Goal: Find specific page/section: Find specific page/section

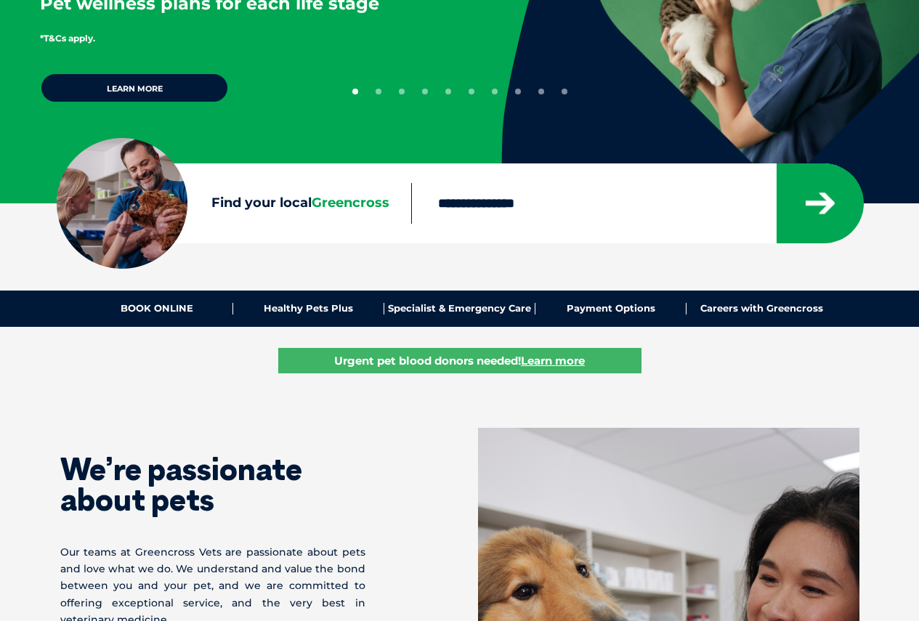
click at [508, 198] on input "Find your local Greencross" at bounding box center [593, 203] width 365 height 41
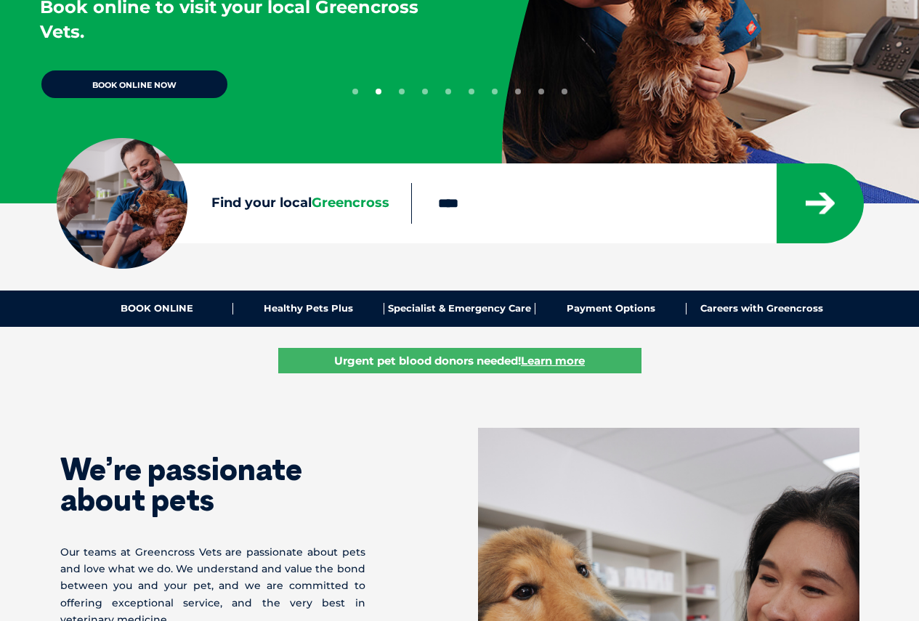
type input "****"
click at [776, 163] on button "submit" at bounding box center [819, 203] width 87 height 80
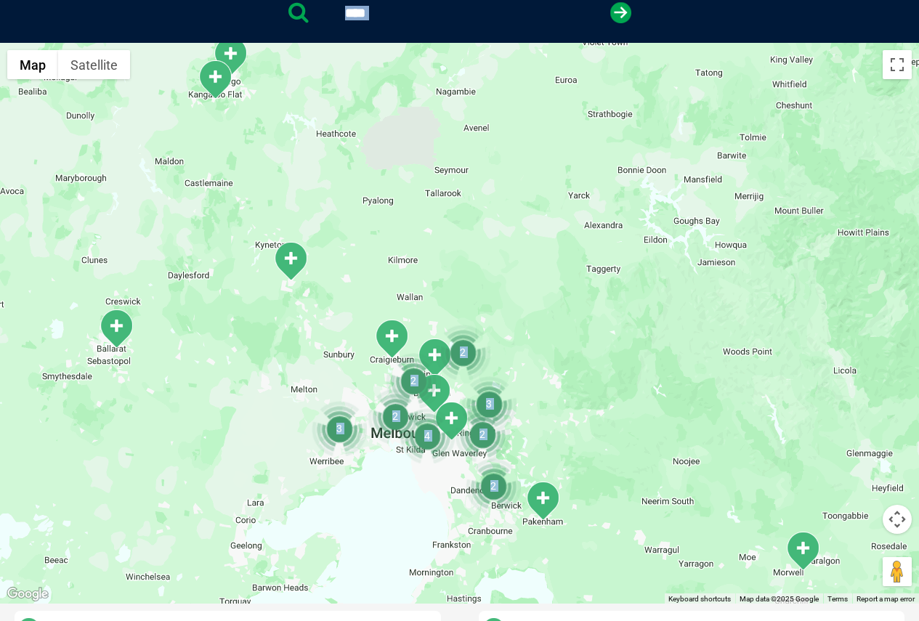
scroll to position [333, 0]
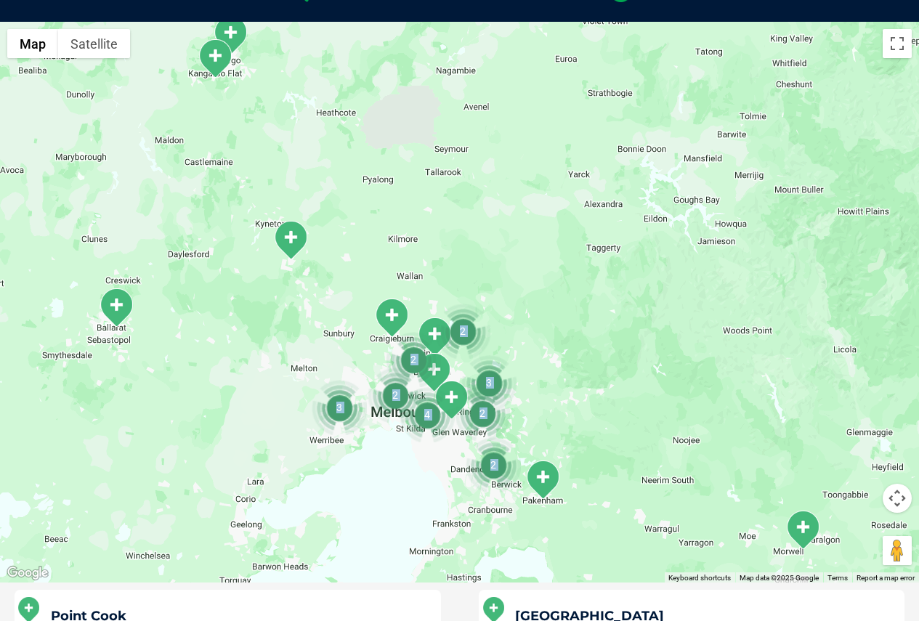
drag, startPoint x: 0, startPoint y: 0, endPoint x: 290, endPoint y: 207, distance: 356.2
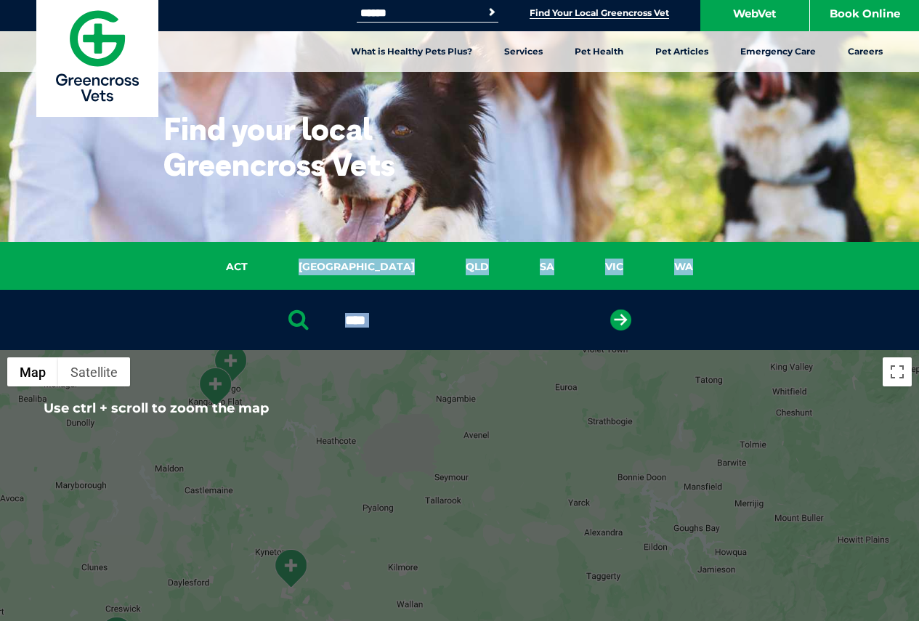
scroll to position [0, 0]
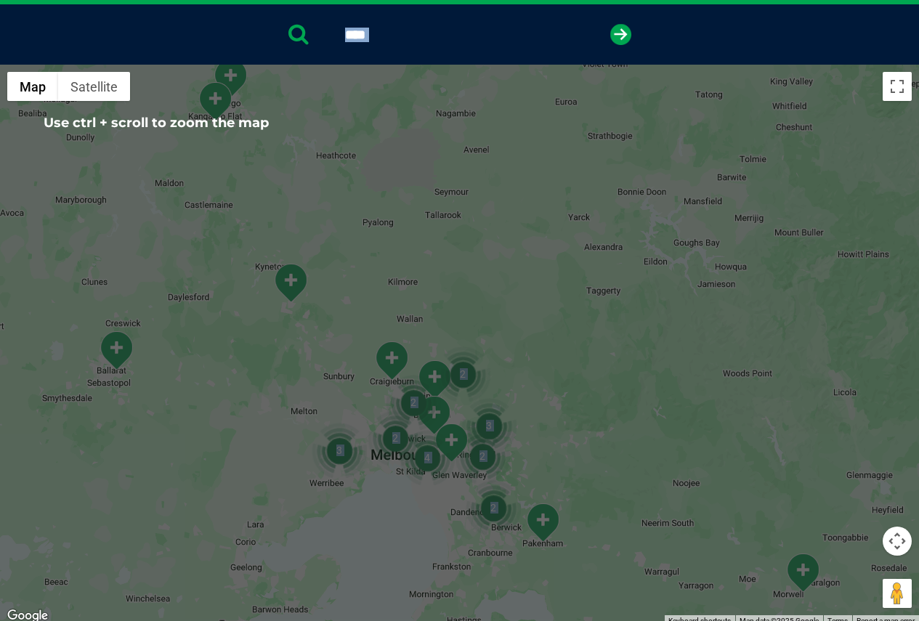
click at [384, 405] on div at bounding box center [459, 345] width 919 height 561
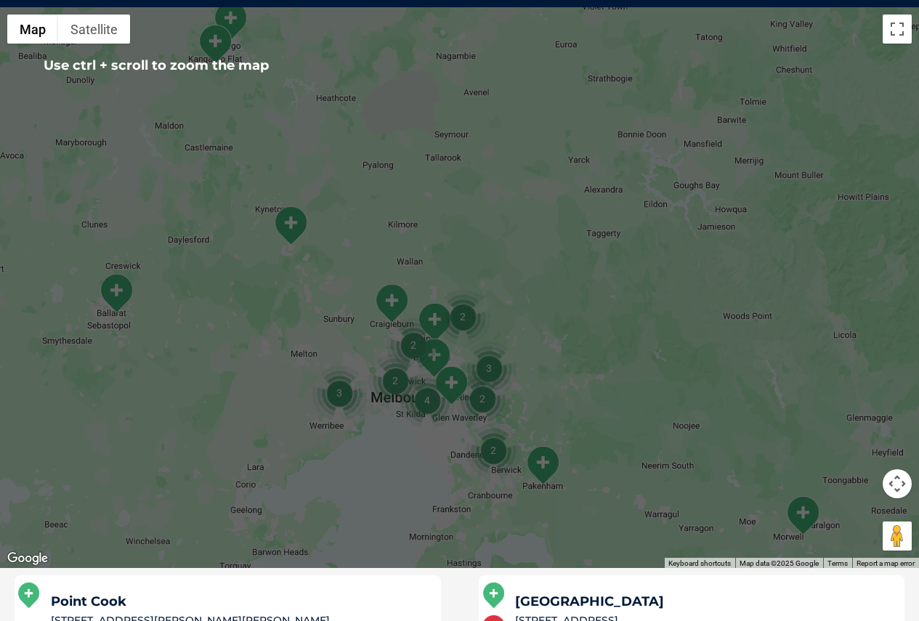
scroll to position [363, 0]
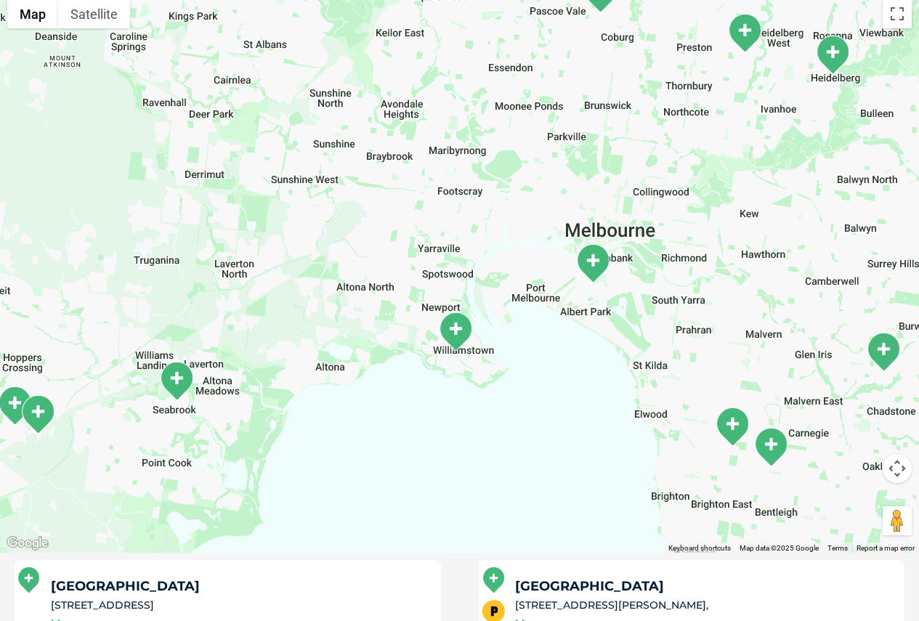
drag, startPoint x: 407, startPoint y: 283, endPoint x: 461, endPoint y: 205, distance: 95.5
click at [461, 205] on div at bounding box center [459, 272] width 919 height 561
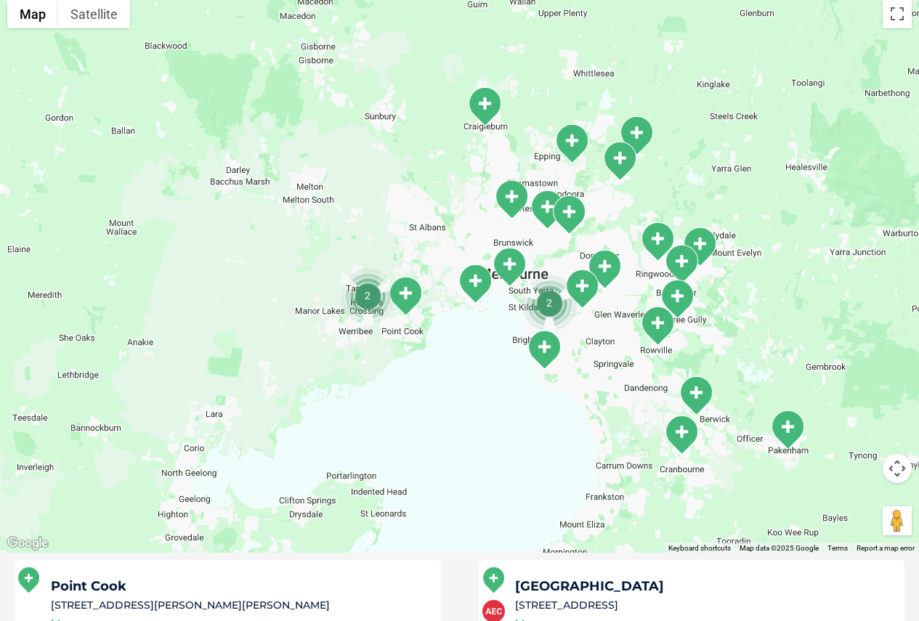
drag, startPoint x: 537, startPoint y: 330, endPoint x: 531, endPoint y: 263, distance: 67.1
click at [531, 275] on img "2" at bounding box center [549, 302] width 55 height 55
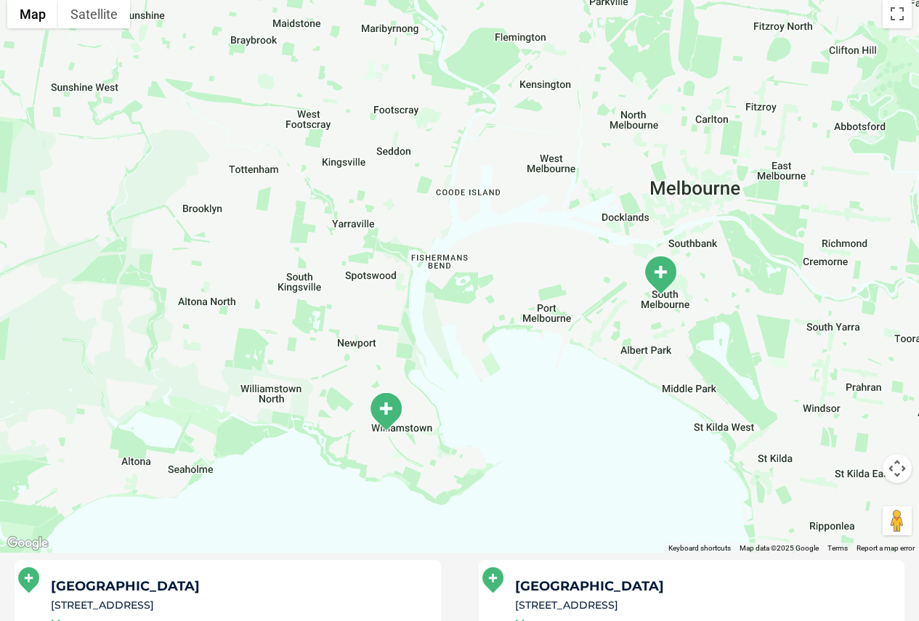
drag, startPoint x: 498, startPoint y: 348, endPoint x: 495, endPoint y: 253, distance: 95.2
click at [495, 253] on div at bounding box center [459, 272] width 919 height 561
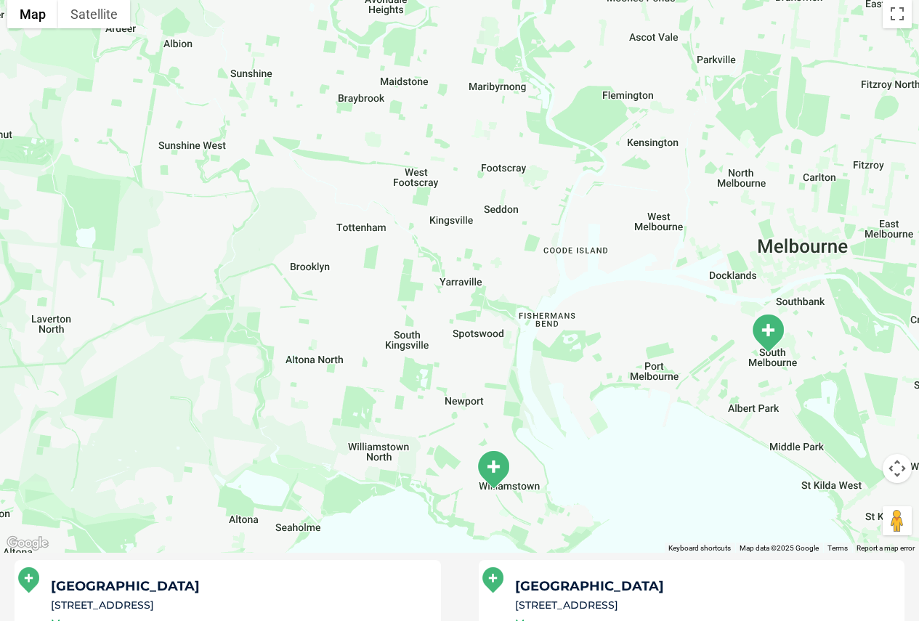
drag, startPoint x: 413, startPoint y: 303, endPoint x: 567, endPoint y: 372, distance: 168.7
click at [567, 372] on div at bounding box center [459, 272] width 919 height 561
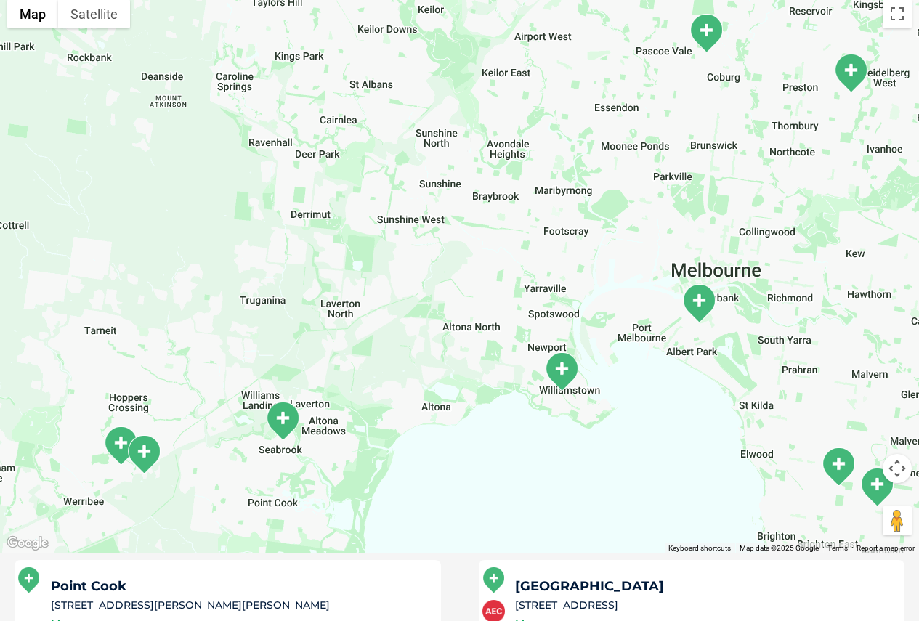
drag, startPoint x: 492, startPoint y: 256, endPoint x: 510, endPoint y: 239, distance: 24.1
click at [510, 239] on div at bounding box center [459, 272] width 919 height 561
click at [289, 419] on img "Point Cook" at bounding box center [282, 421] width 36 height 40
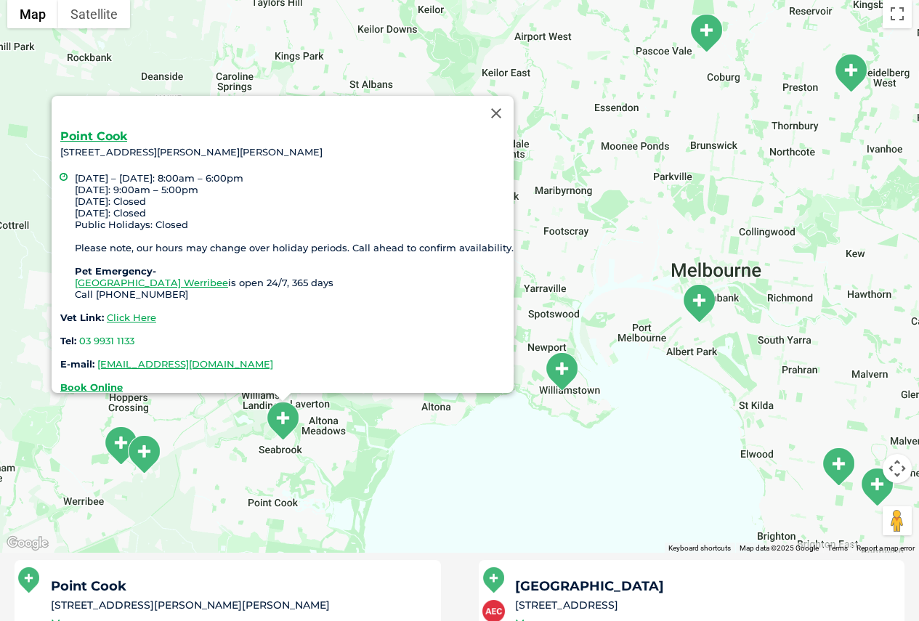
click at [387, 434] on div "Point Cook [STREET_ADDRESS][PERSON_NAME][PERSON_NAME] [DATE] – [DATE]: 8:00am –…" at bounding box center [459, 272] width 919 height 561
click at [557, 376] on img "Williamstown" at bounding box center [561, 372] width 36 height 40
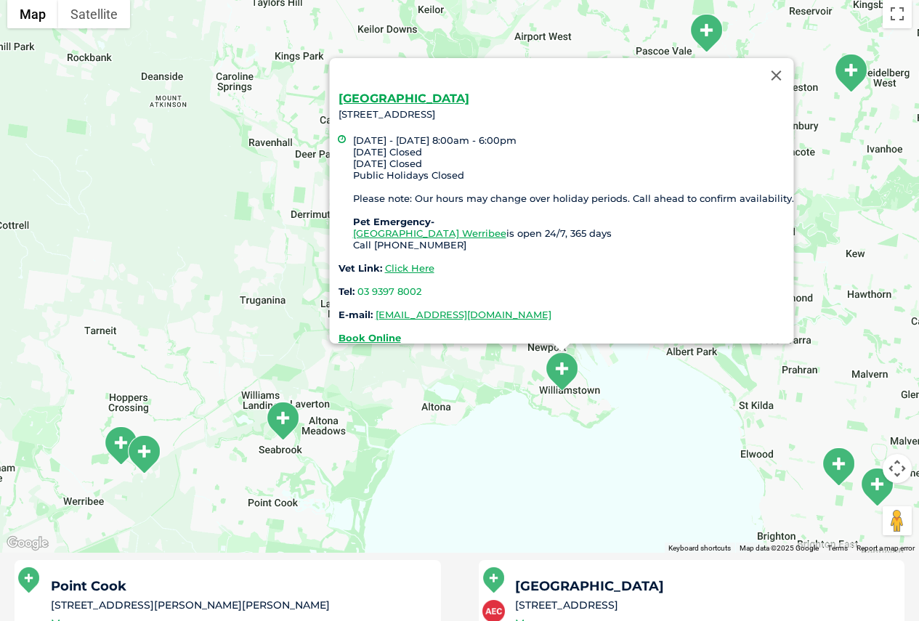
click at [267, 406] on img "Point Cook" at bounding box center [282, 421] width 36 height 40
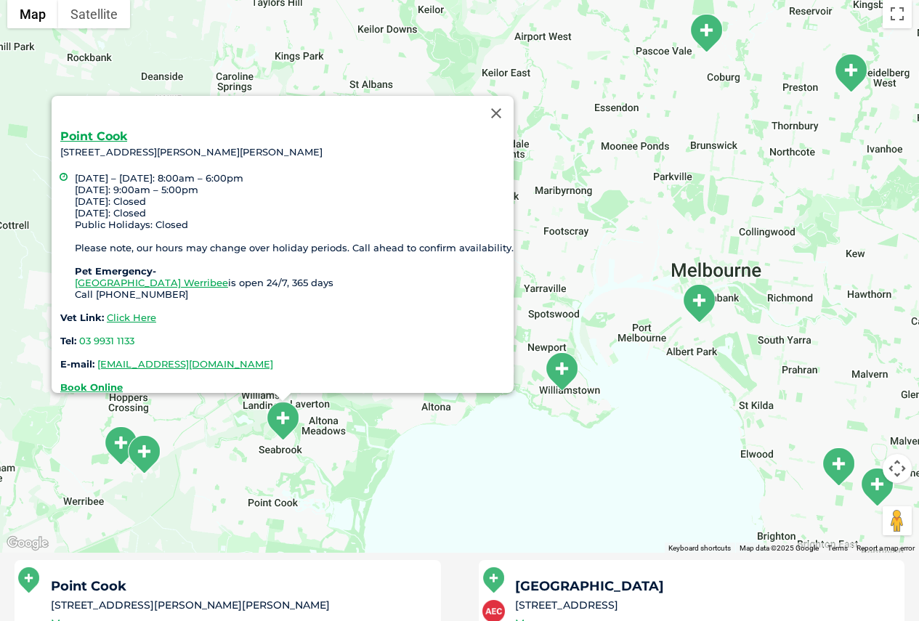
click at [463, 436] on div "Point Cook [STREET_ADDRESS][PERSON_NAME][PERSON_NAME] [DATE] – [DATE]: 8:00am –…" at bounding box center [459, 272] width 919 height 561
click at [277, 428] on img "Point Cook" at bounding box center [282, 421] width 36 height 40
click at [591, 280] on div "Point Cook [STREET_ADDRESS][PERSON_NAME][PERSON_NAME] [DATE] – [DATE]: 8:00am –…" at bounding box center [459, 272] width 919 height 561
click at [126, 436] on img "Greencross Vet Hospital" at bounding box center [144, 454] width 36 height 40
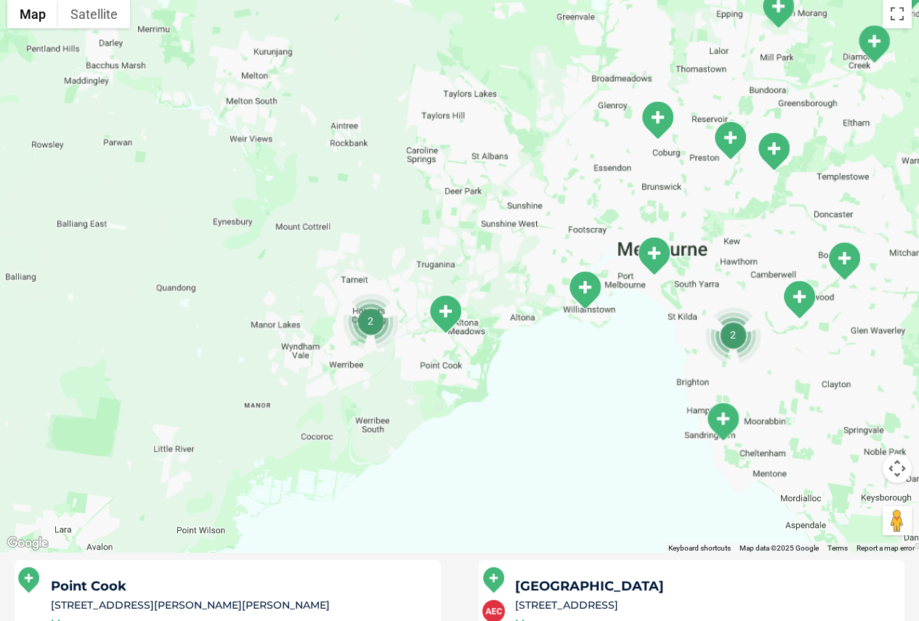
drag, startPoint x: 328, startPoint y: 332, endPoint x: 459, endPoint y: 304, distance: 133.6
click at [459, 304] on img "Point Cook" at bounding box center [445, 314] width 36 height 40
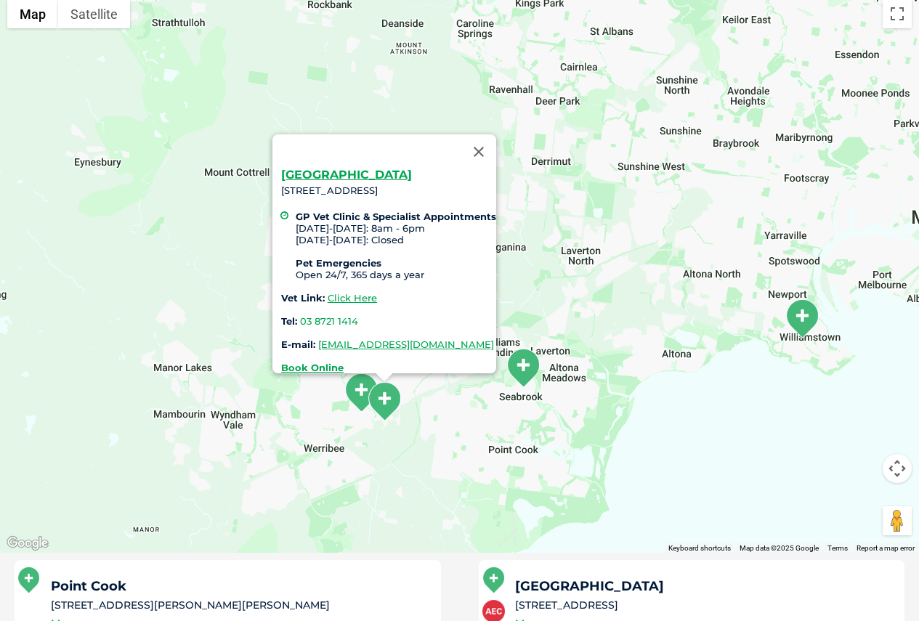
click at [421, 373] on div "[GEOGRAPHIC_DATA] [STREET_ADDRESS] GP Vet Clinic & Specialist Appointments [DAT…" at bounding box center [459, 272] width 919 height 561
click at [420, 391] on div "[GEOGRAPHIC_DATA] [STREET_ADDRESS] GP Vet Clinic & Specialist Appointments [DAT…" at bounding box center [459, 272] width 919 height 561
click at [352, 379] on img "Hoppers Crossing" at bounding box center [361, 393] width 36 height 40
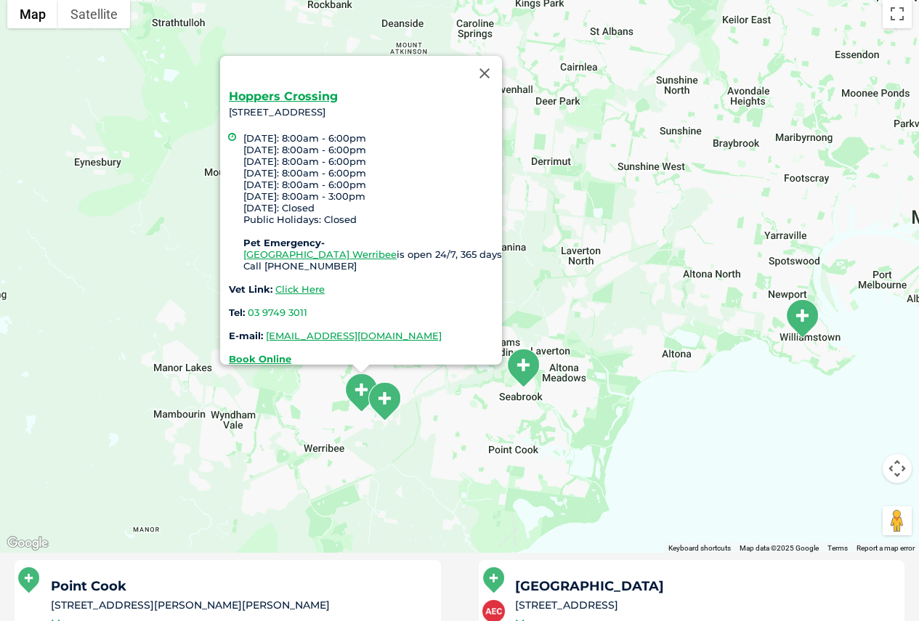
click at [379, 392] on img "Greencross Vet Hospital" at bounding box center [384, 401] width 36 height 40
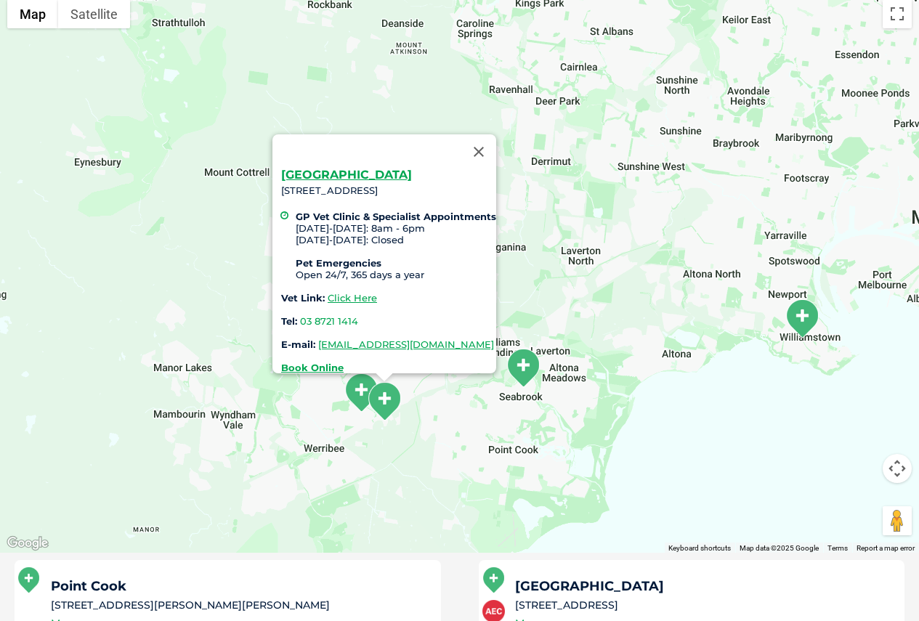
click at [525, 377] on img "Point Cook" at bounding box center [523, 368] width 36 height 40
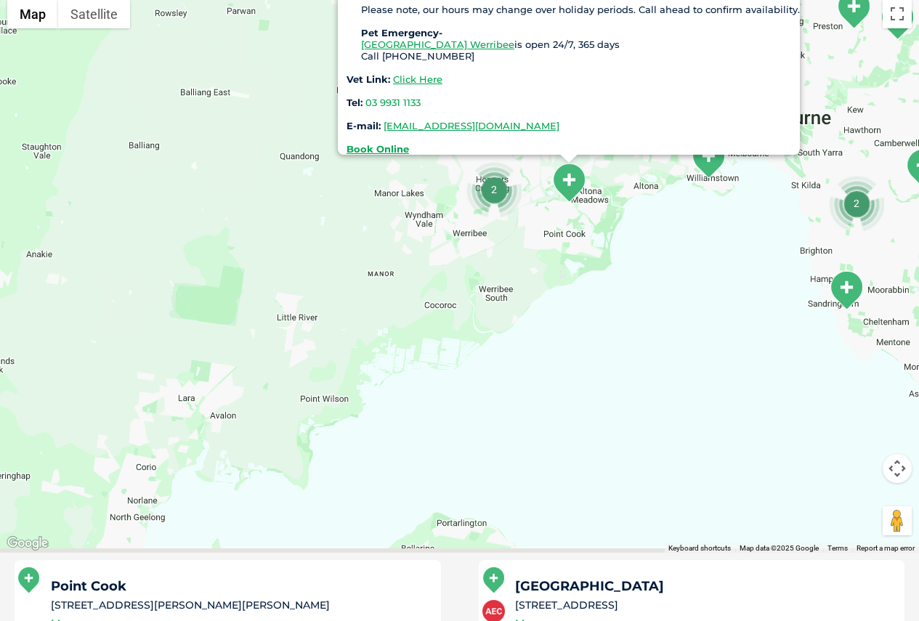
drag, startPoint x: 672, startPoint y: 369, endPoint x: 638, endPoint y: 218, distance: 154.9
click at [638, 218] on div "Point Cook [STREET_ADDRESS][PERSON_NAME][PERSON_NAME] [DATE] – [DATE]: 8:00am –…" at bounding box center [459, 272] width 919 height 561
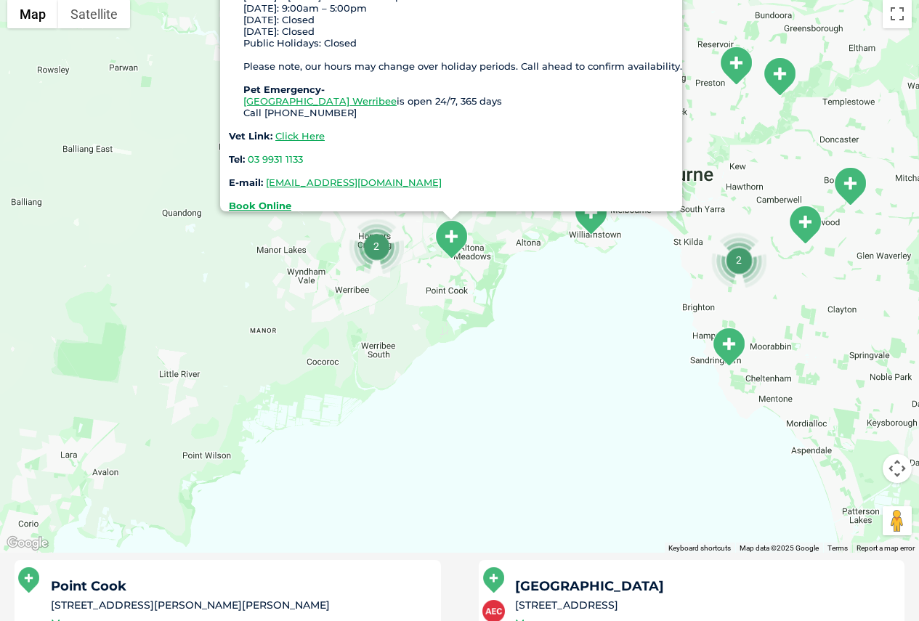
drag, startPoint x: 628, startPoint y: 238, endPoint x: 498, endPoint y: 303, distance: 144.5
click at [498, 303] on div "Point Cook [STREET_ADDRESS][PERSON_NAME][PERSON_NAME] [DATE] – [DATE]: 8:00am –…" at bounding box center [459, 272] width 919 height 561
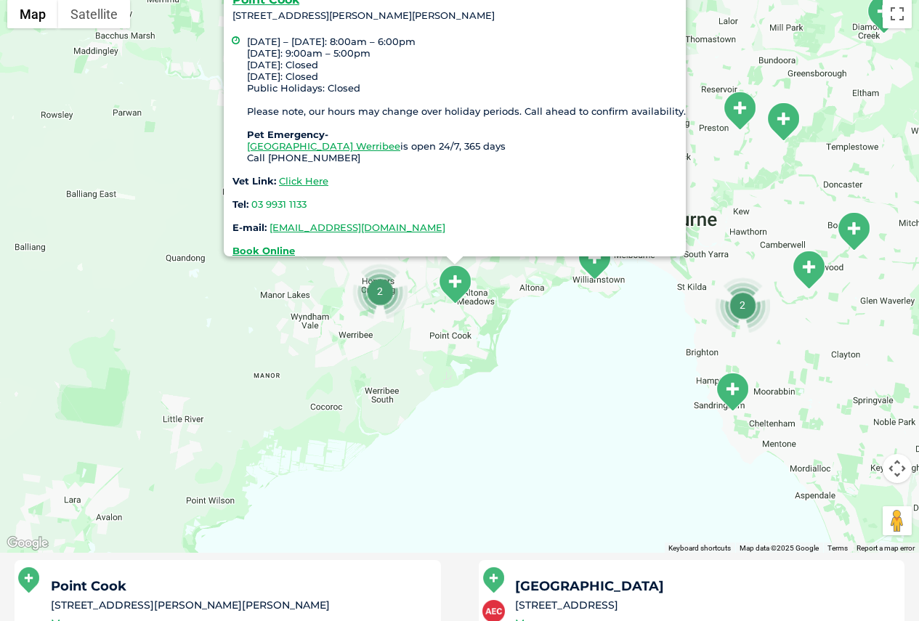
drag, startPoint x: 498, startPoint y: 303, endPoint x: 503, endPoint y: 354, distance: 51.8
click at [503, 354] on div "Point Cook [STREET_ADDRESS][PERSON_NAME][PERSON_NAME] [DATE] – [DATE]: 8:00am –…" at bounding box center [459, 272] width 919 height 561
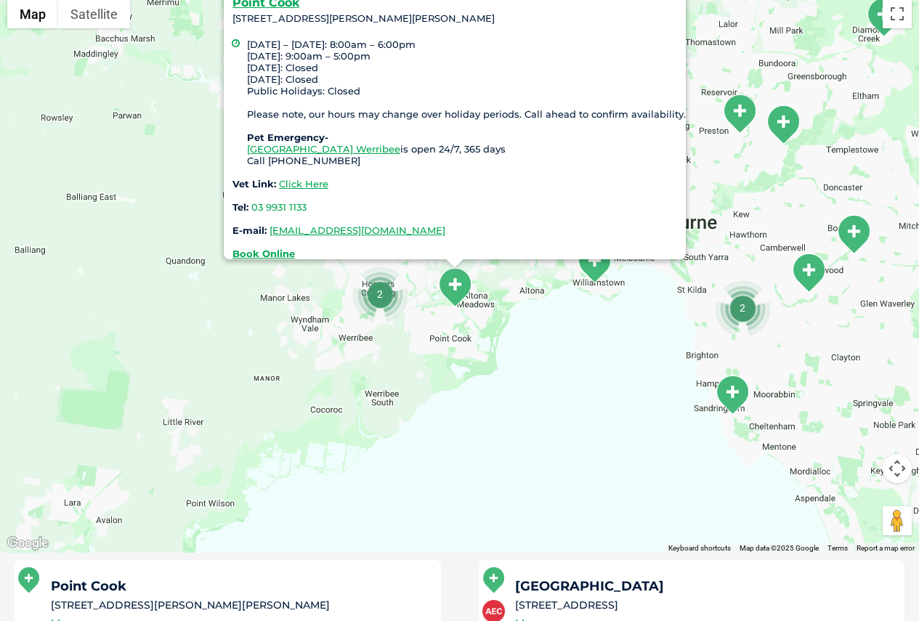
click at [373, 294] on img "2" at bounding box center [379, 294] width 55 height 55
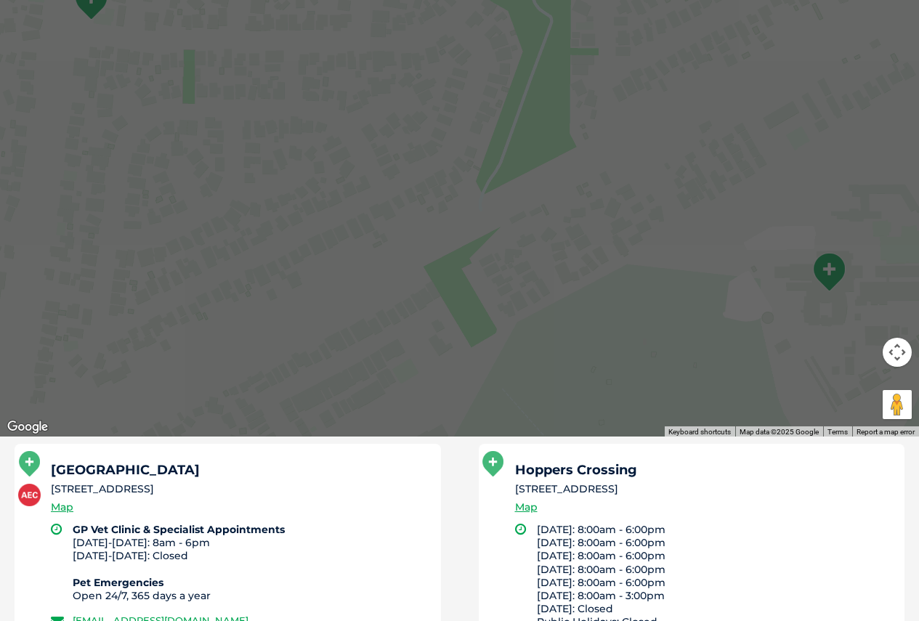
scroll to position [581, 0]
